Goal: Use online tool/utility: Use online tool/utility

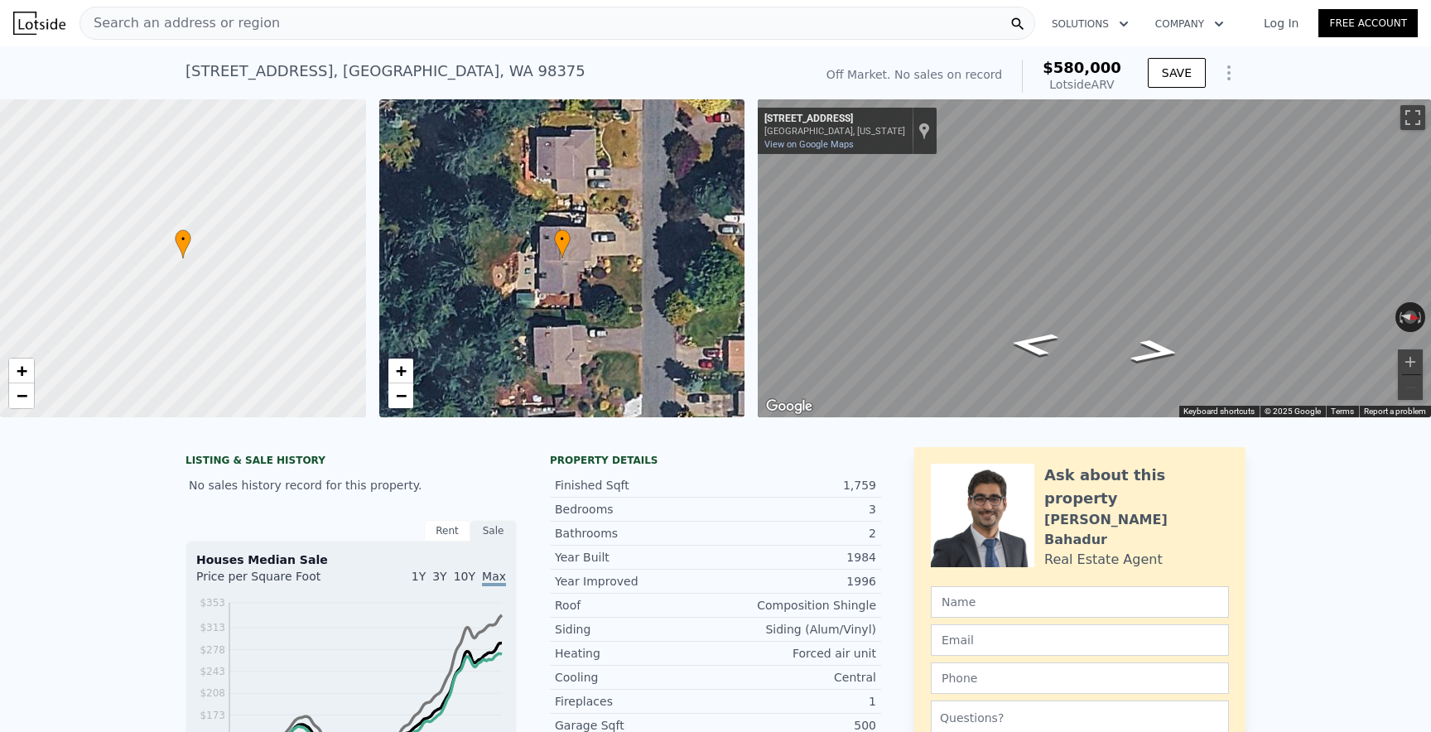
click at [266, 22] on div "Search an address or region" at bounding box center [558, 23] width 956 height 33
type input "$ 156,719"
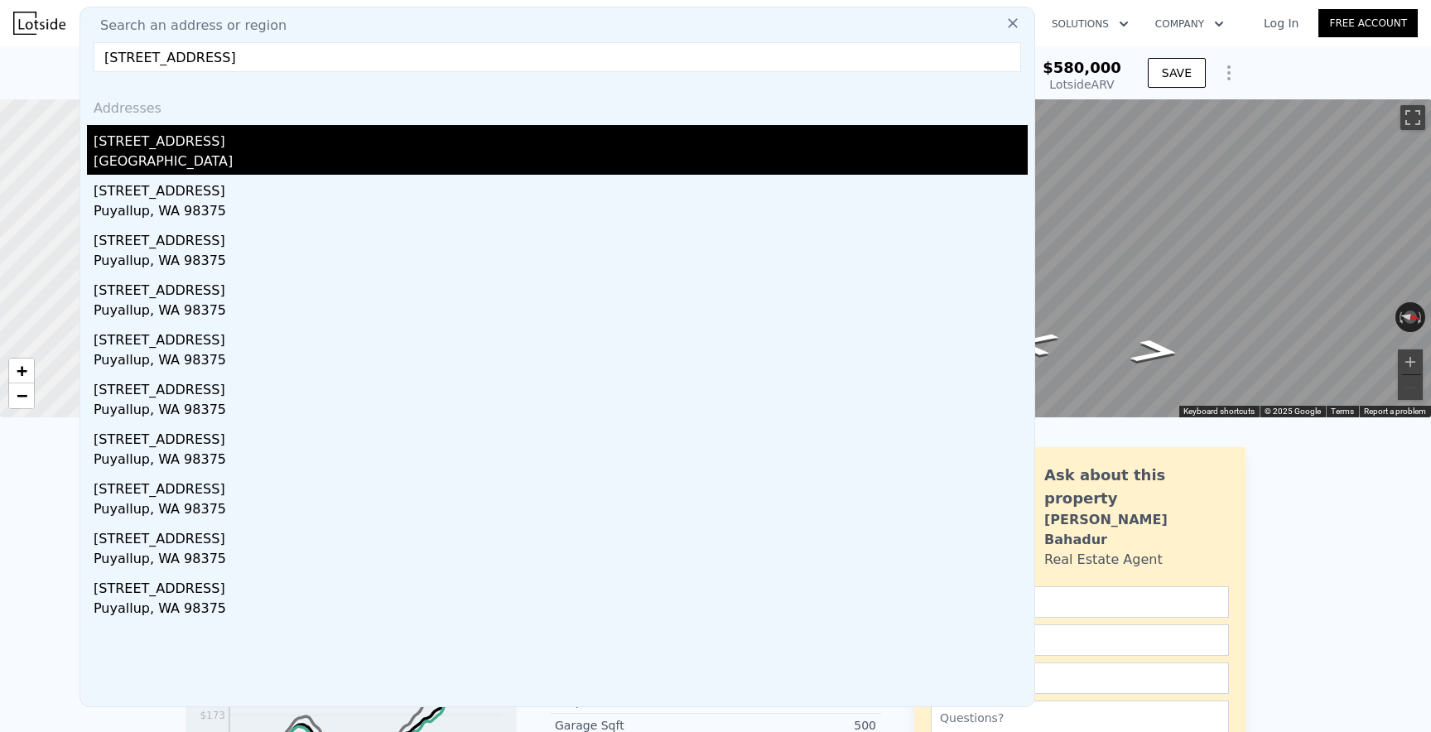
type input "[STREET_ADDRESS]"
click at [285, 142] on div "[STREET_ADDRESS]" at bounding box center [561, 138] width 934 height 27
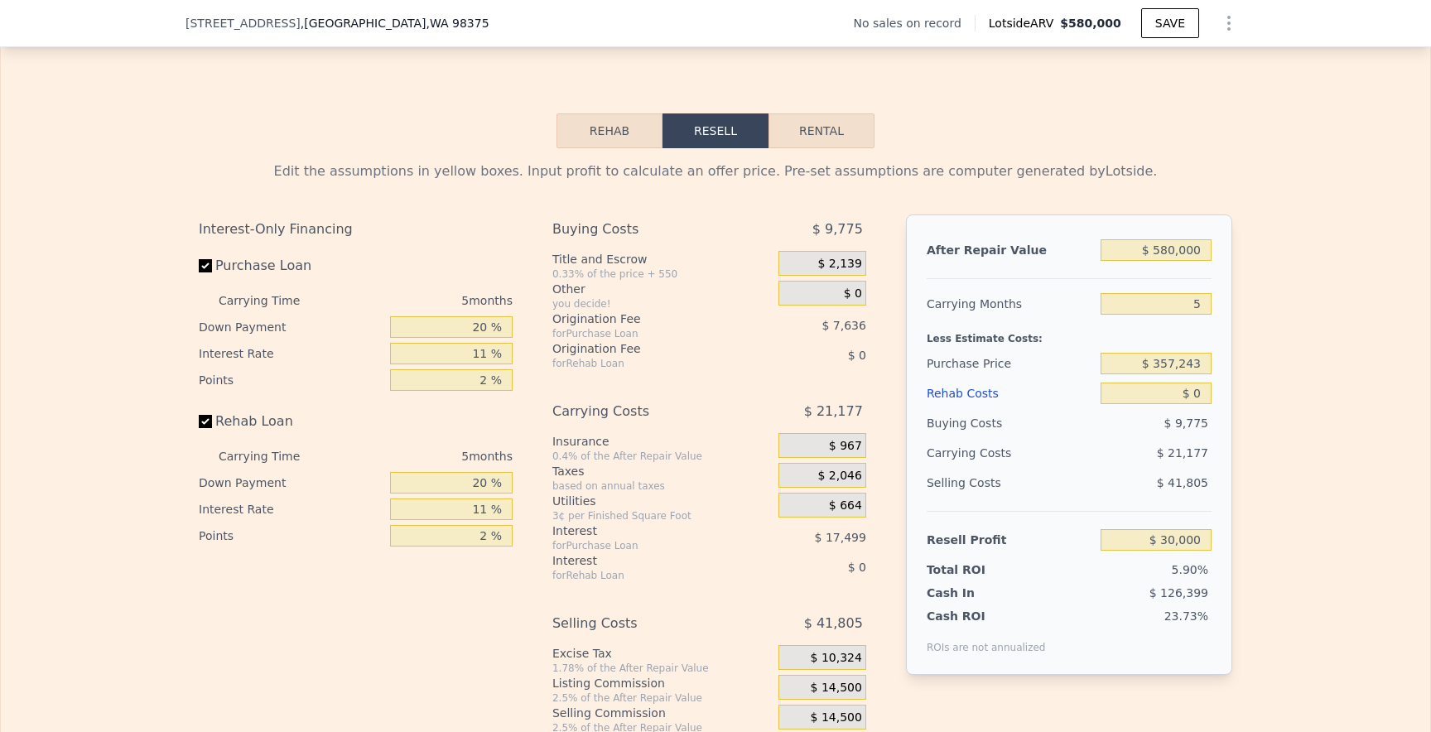
scroll to position [2451, 0]
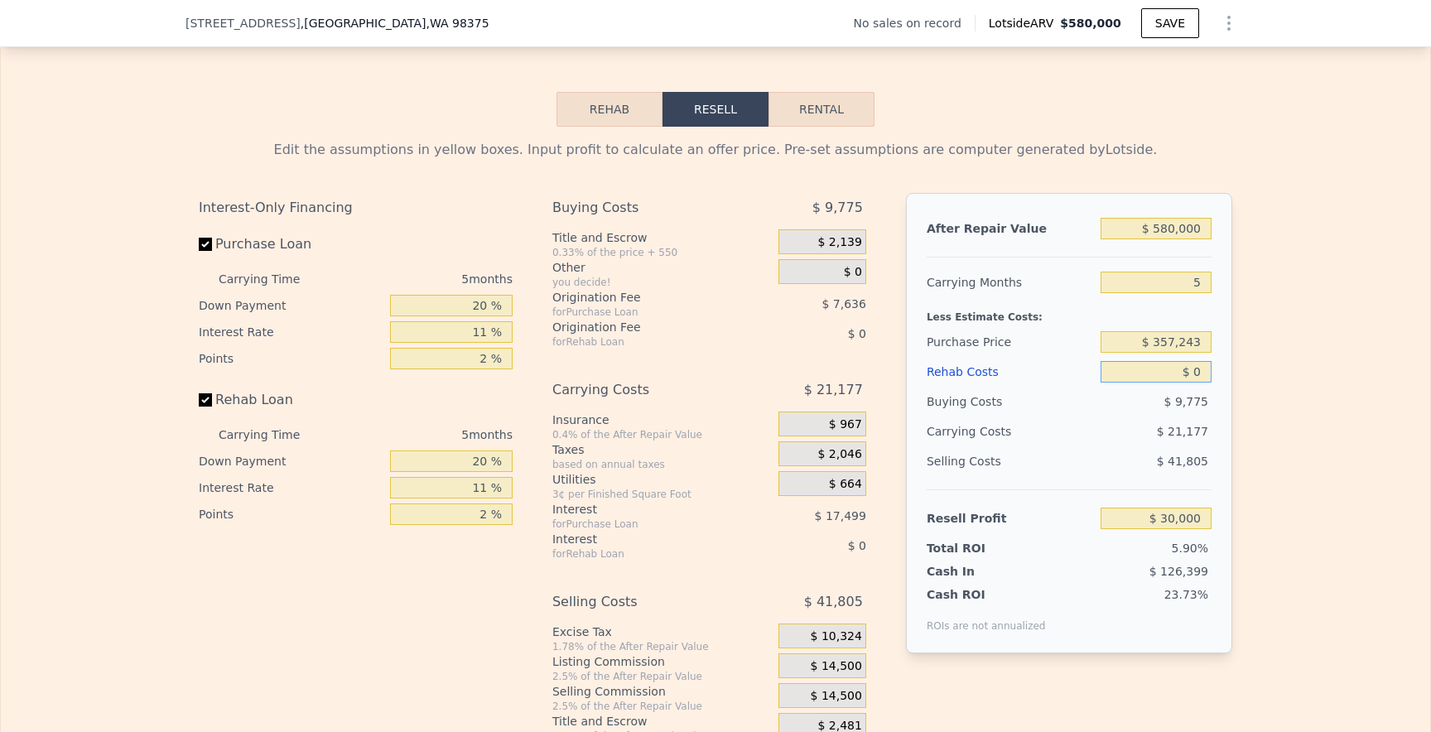
click at [1204, 376] on input "$ 0" at bounding box center [1156, 372] width 111 height 22
click at [1194, 344] on input "$ 357,243" at bounding box center [1156, 342] width 111 height 22
type input "$ 156,719"
click at [1200, 373] on input "$ 0" at bounding box center [1156, 372] width 111 height 22
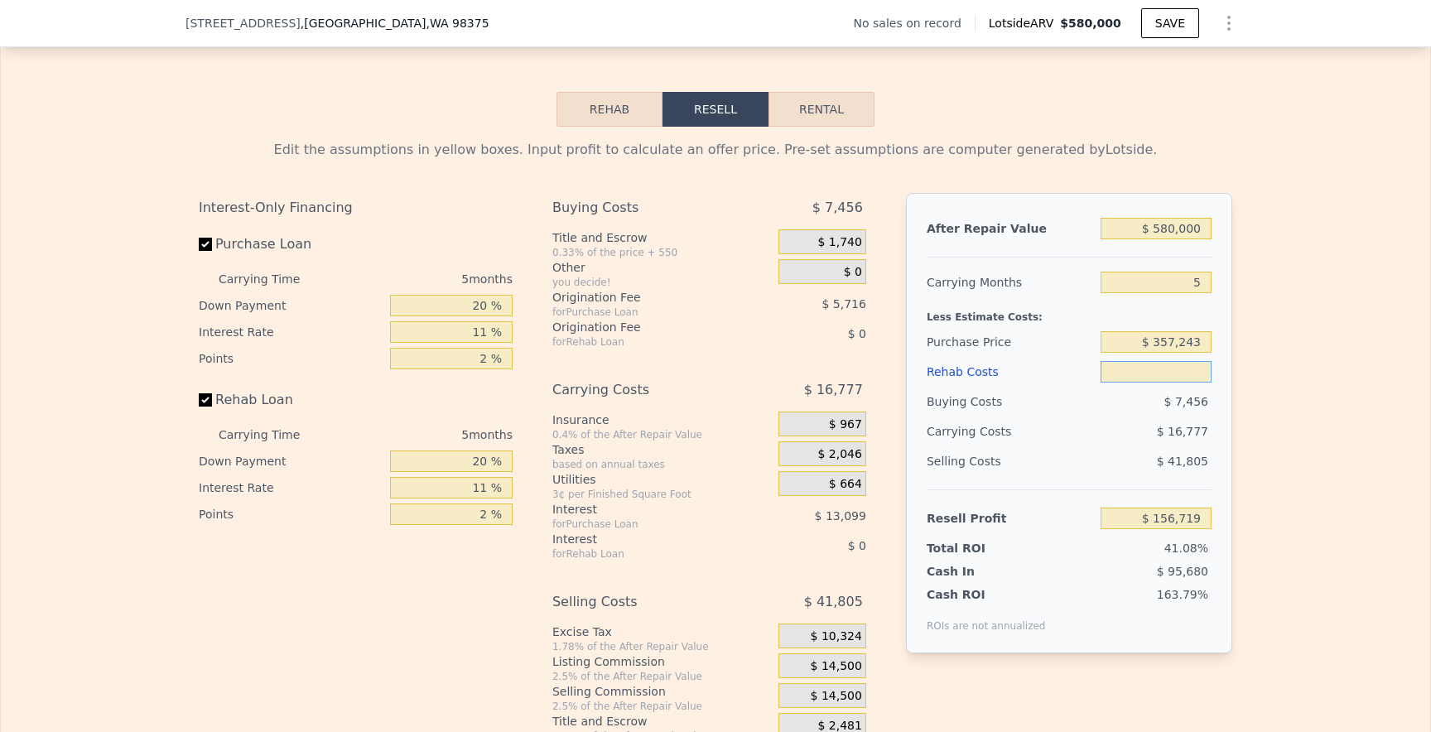
type input "$ 7"
type input "$ 156,712"
type input "$ 70"
type input "$ 156,643"
type input "$ 700"
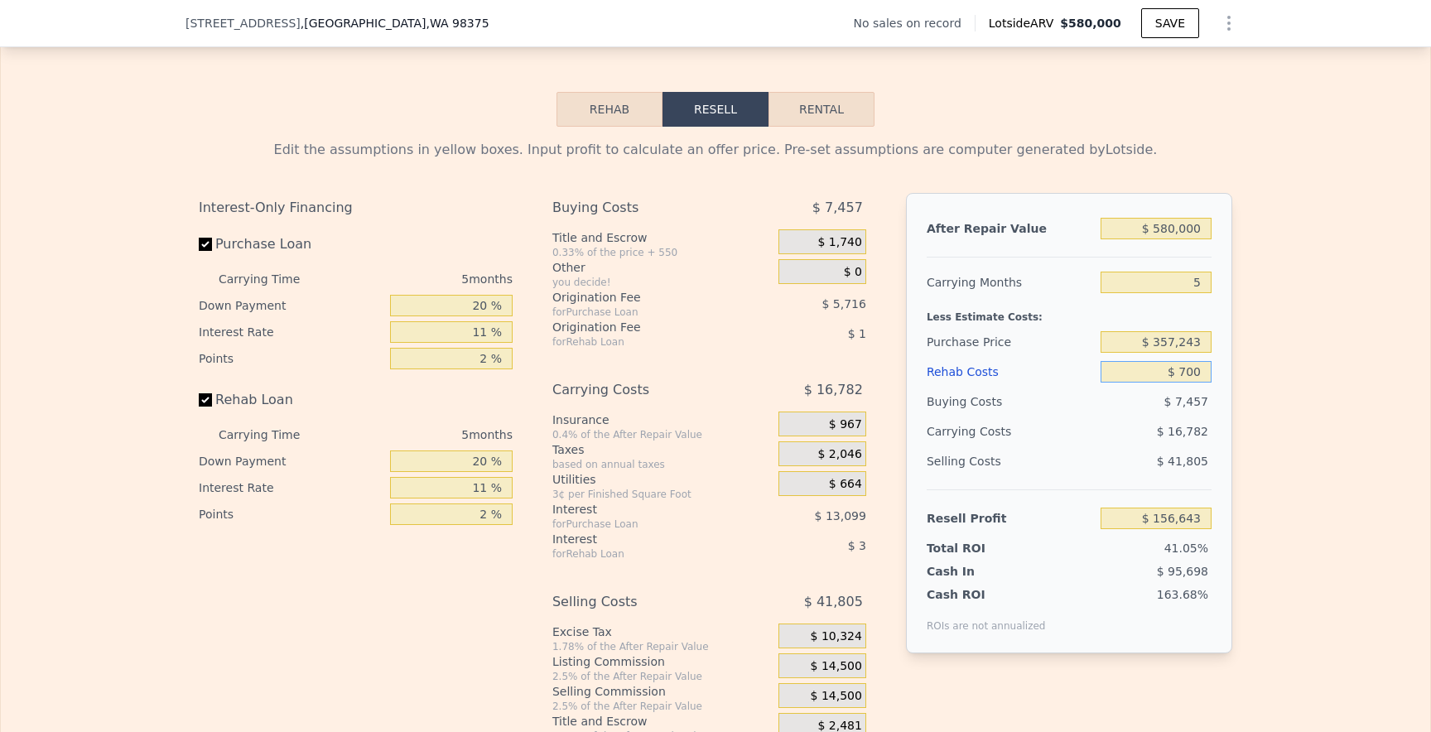
type input "$ 155,983"
type input "$ 7,000"
type input "$ 149,352"
type input "$ 70,000"
type input "$ 83,034"
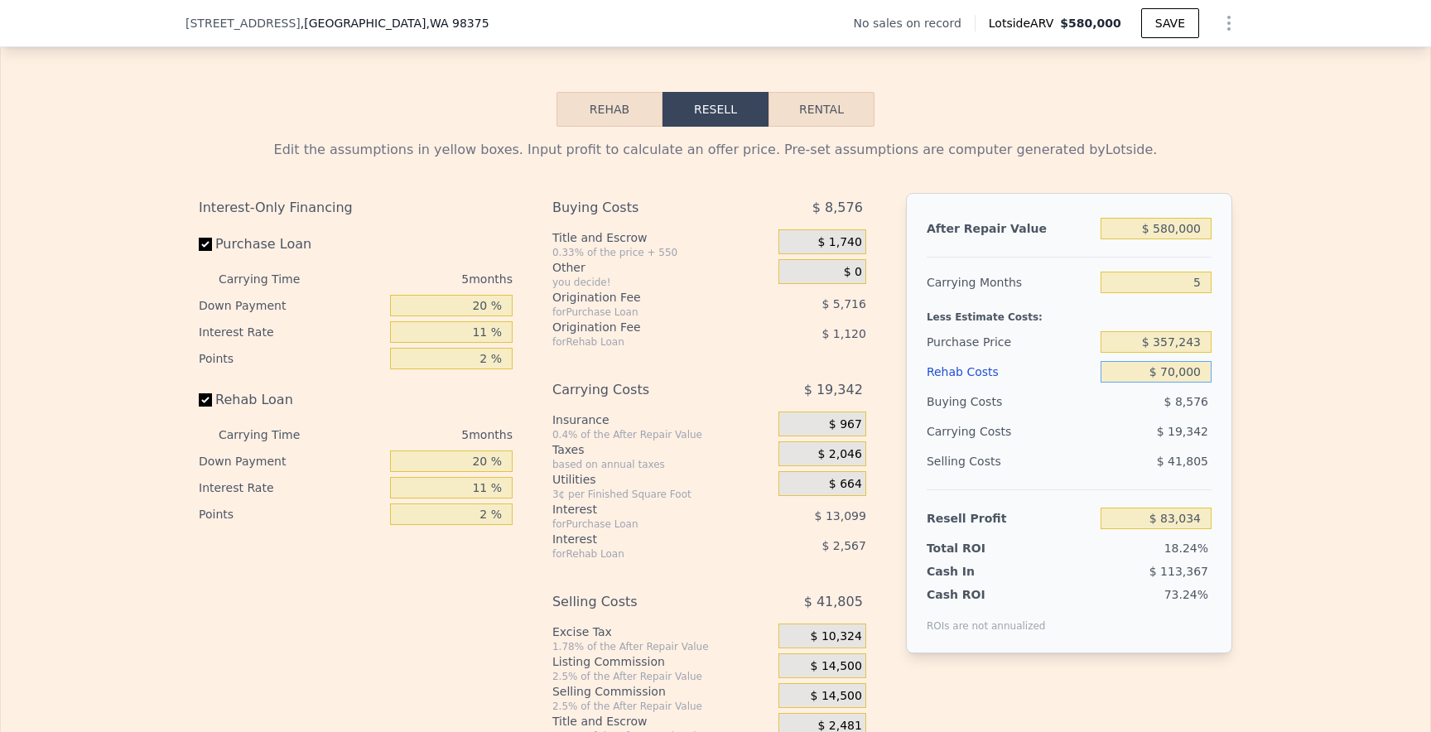
type input "$ 70,000"
click at [1098, 425] on div "$ 19,342" at bounding box center [1124, 432] width 175 height 30
click at [1164, 345] on input "$ 357,243" at bounding box center [1156, 342] width 111 height 22
type input "$ 457,243"
type input "-$ 22,564"
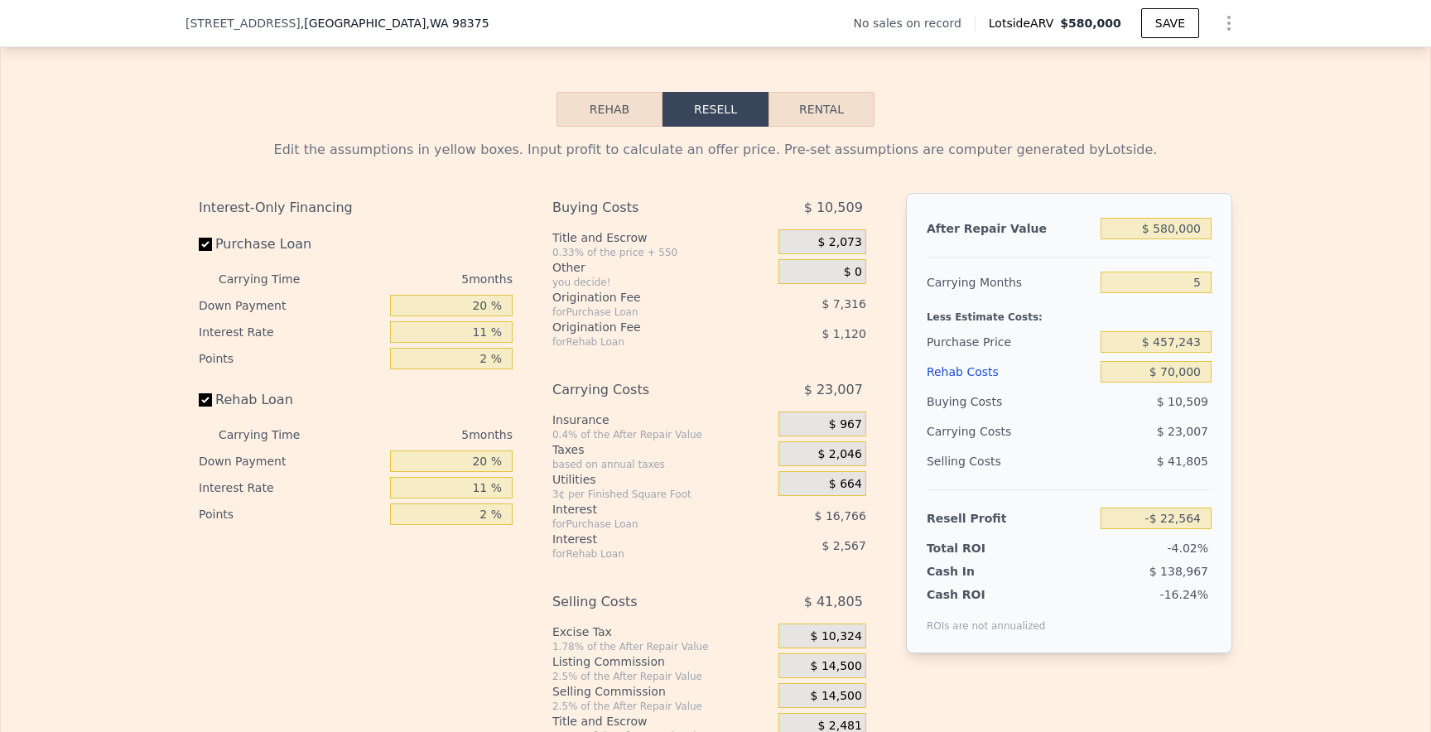
click at [1104, 407] on div "$ 10,509" at bounding box center [1157, 402] width 112 height 30
